Goal: Task Accomplishment & Management: Use online tool/utility

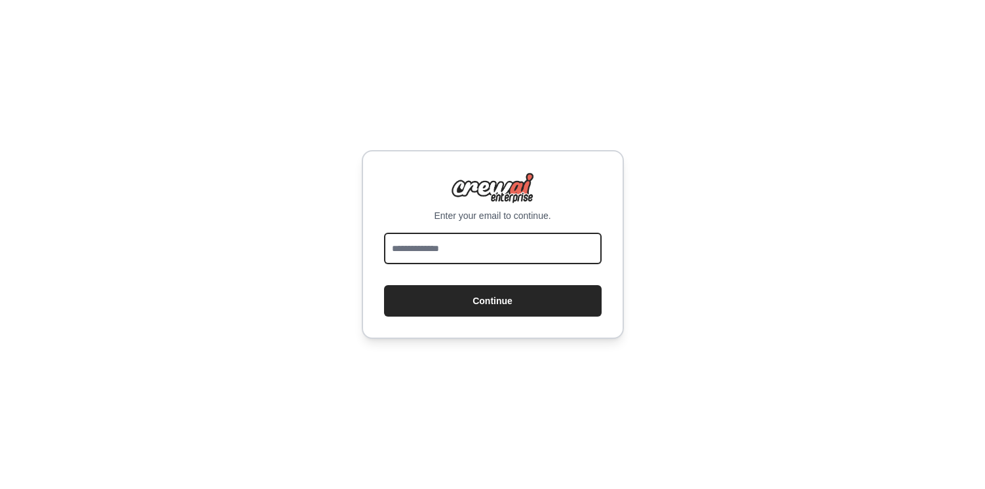
click at [442, 255] on input "email" at bounding box center [493, 248] width 218 height 31
type input "**********"
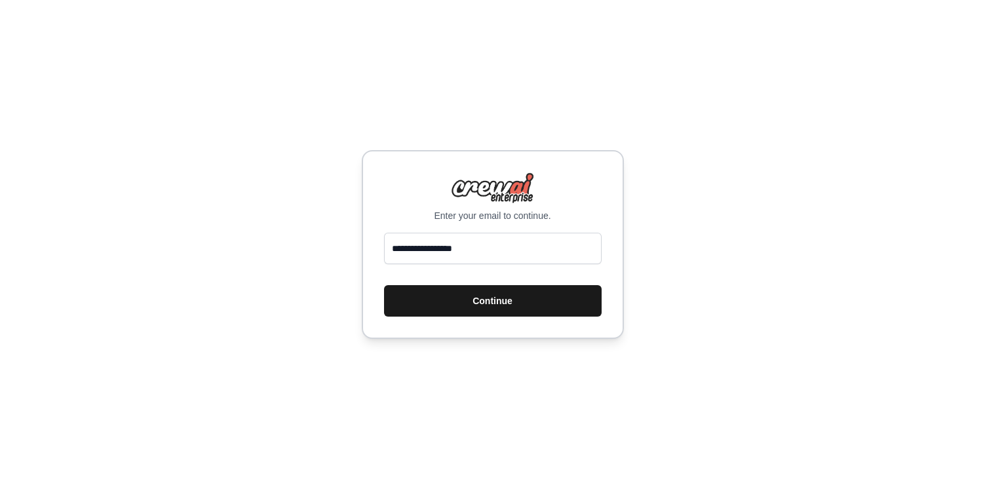
click at [458, 302] on button "Continue" at bounding box center [493, 300] width 218 height 31
